Goal: Navigation & Orientation: Go to known website

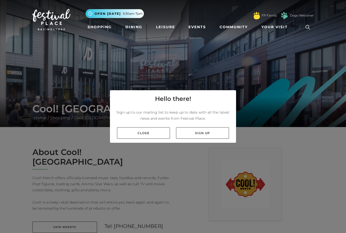
click at [126, 138] on link "Close" at bounding box center [143, 132] width 53 height 11
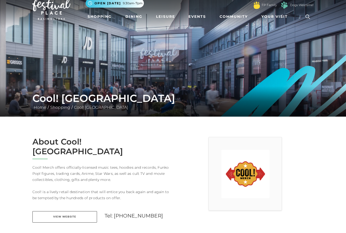
scroll to position [10, 0]
click at [55, 211] on link "View Website" at bounding box center [64, 216] width 65 height 11
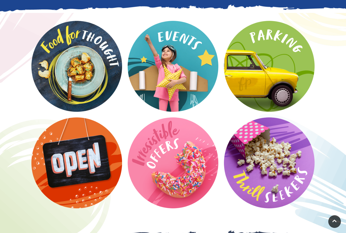
scroll to position [660, 0]
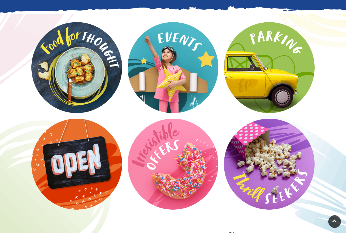
click at [0, 0] on video at bounding box center [0, 0] width 0 height 0
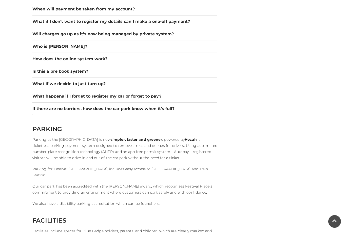
scroll to position [789, 0]
click at [154, 203] on link "here." at bounding box center [155, 203] width 9 height 5
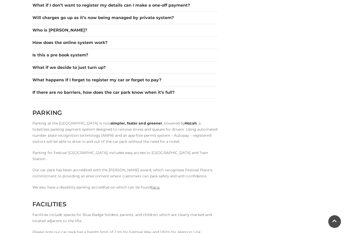
click at [155, 185] on link "here." at bounding box center [155, 187] width 9 height 5
